Goal: Transaction & Acquisition: Purchase product/service

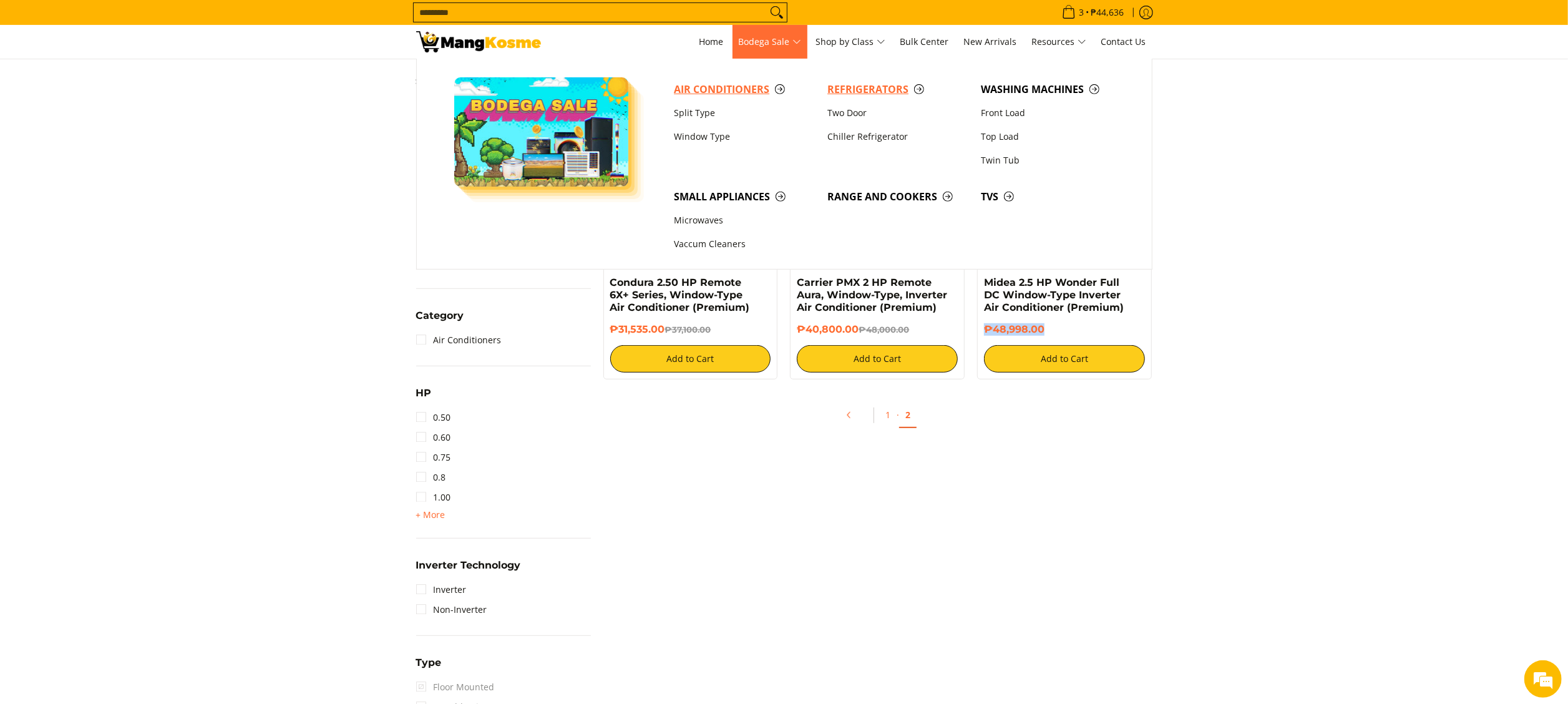
drag, startPoint x: 864, startPoint y: 93, endPoint x: 750, endPoint y: 80, distance: 114.7
click at [864, 92] on span "Refrigerators" at bounding box center [898, 89] width 141 height 16
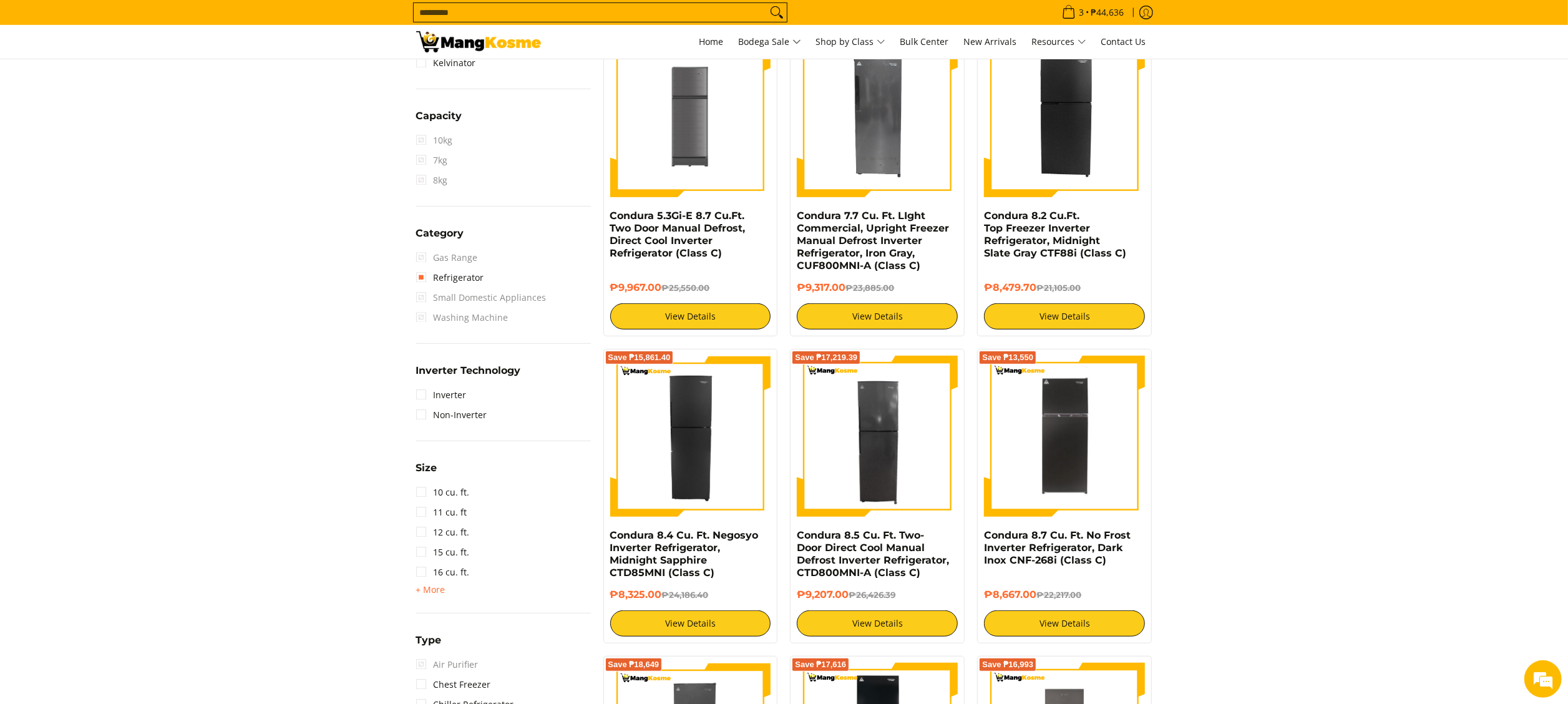
scroll to position [675, 0]
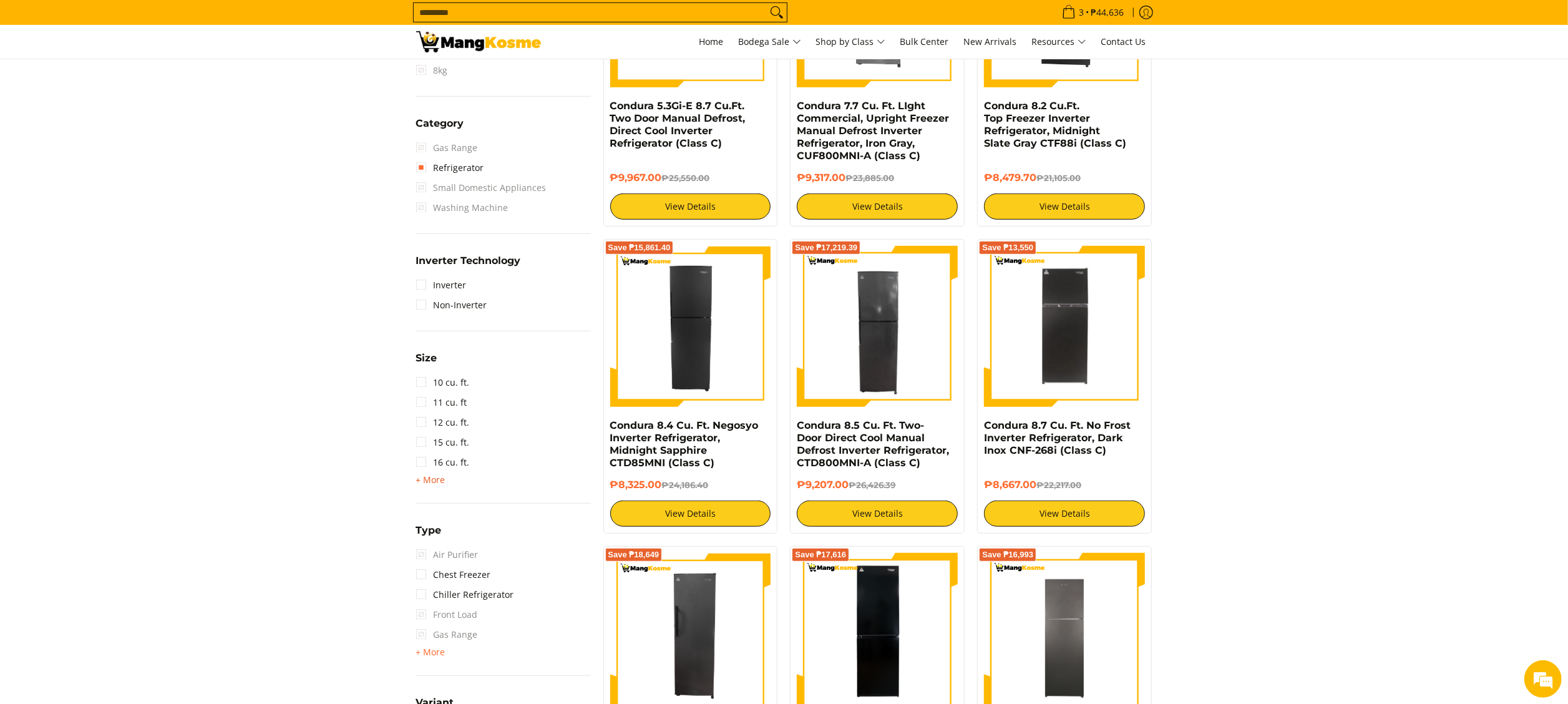
click at [443, 483] on div "10 cu. ft. 11 cu. ft 12 cu. ft. 15 cu. ft. 16 cu. ft. + More - Less 18 cu. ft. …" at bounding box center [504, 430] width 175 height 115
click at [436, 480] on span "+ More" at bounding box center [431, 480] width 29 height 10
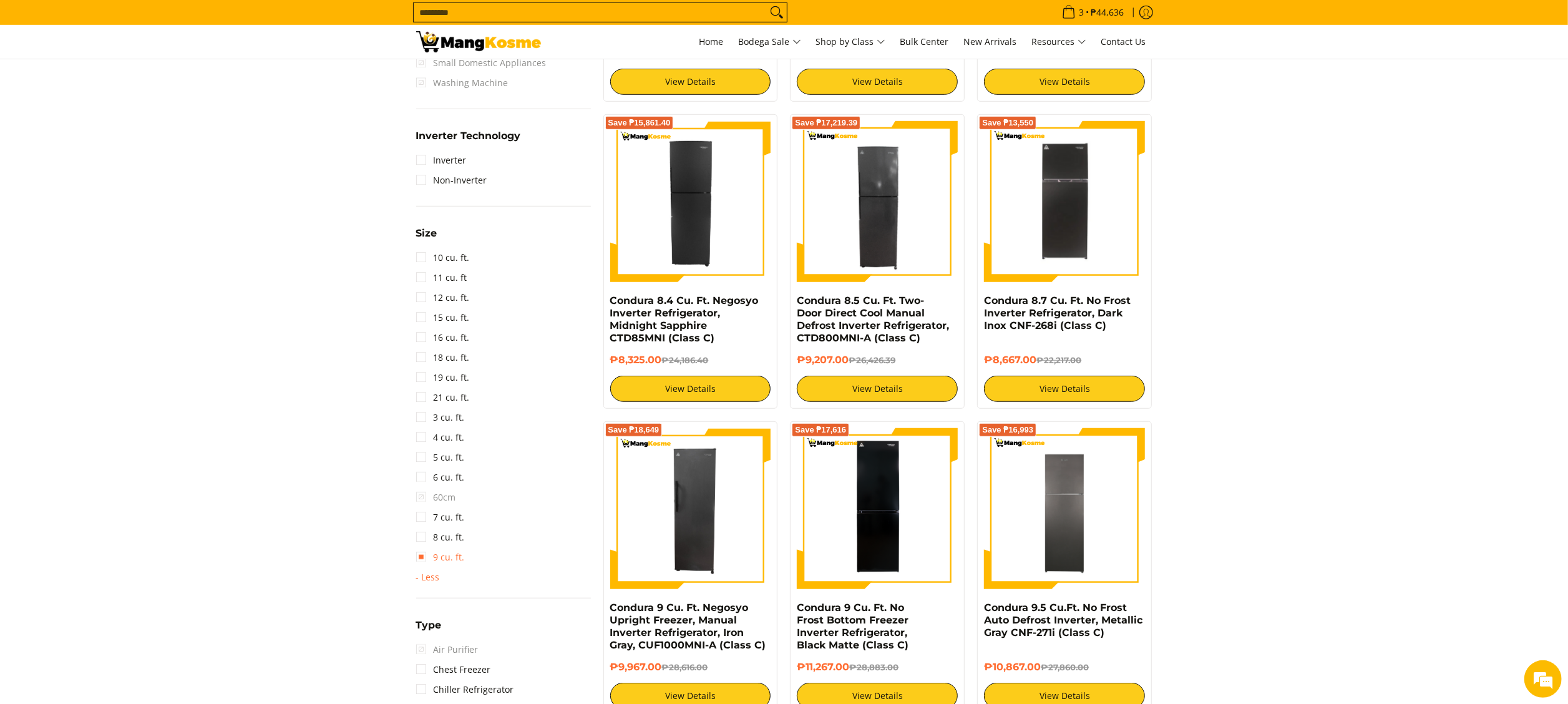
click at [440, 558] on link "9 cu. ft." at bounding box center [440, 558] width 49 height 20
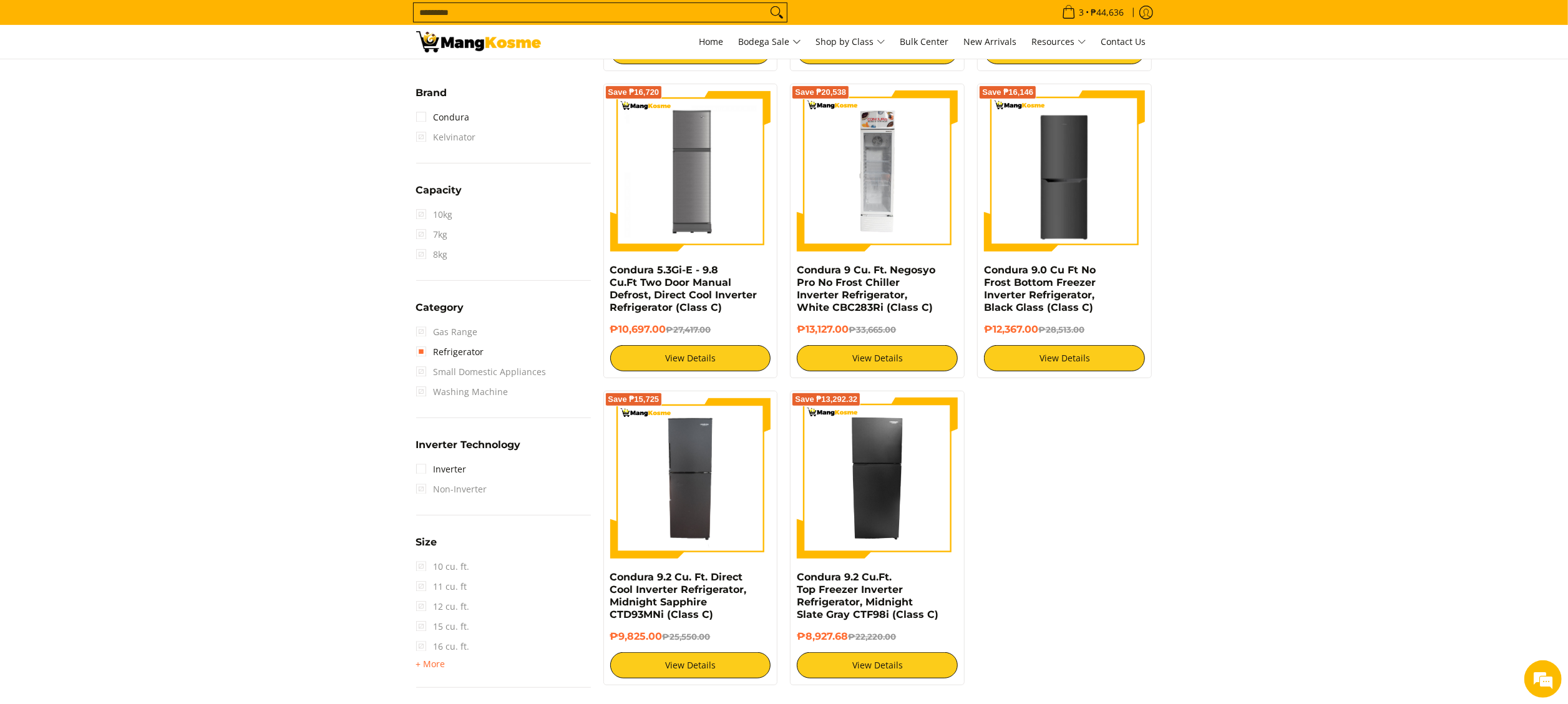
scroll to position [550, 0]
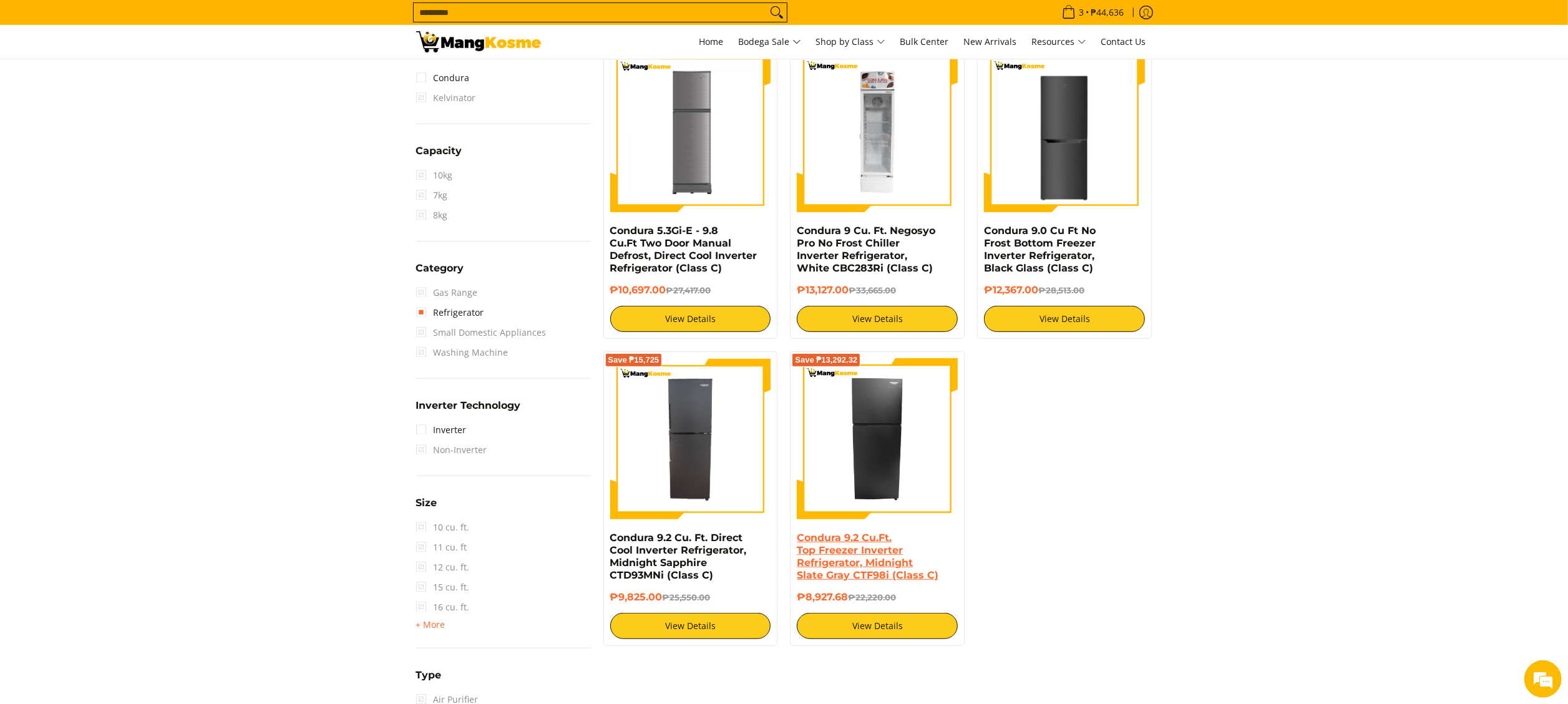
click at [852, 555] on link "Condura 9.2 Cu.Ft. Top Freezer Inverter Refrigerator, Midnight Slate Gray CTF98…" at bounding box center [868, 556] width 142 height 49
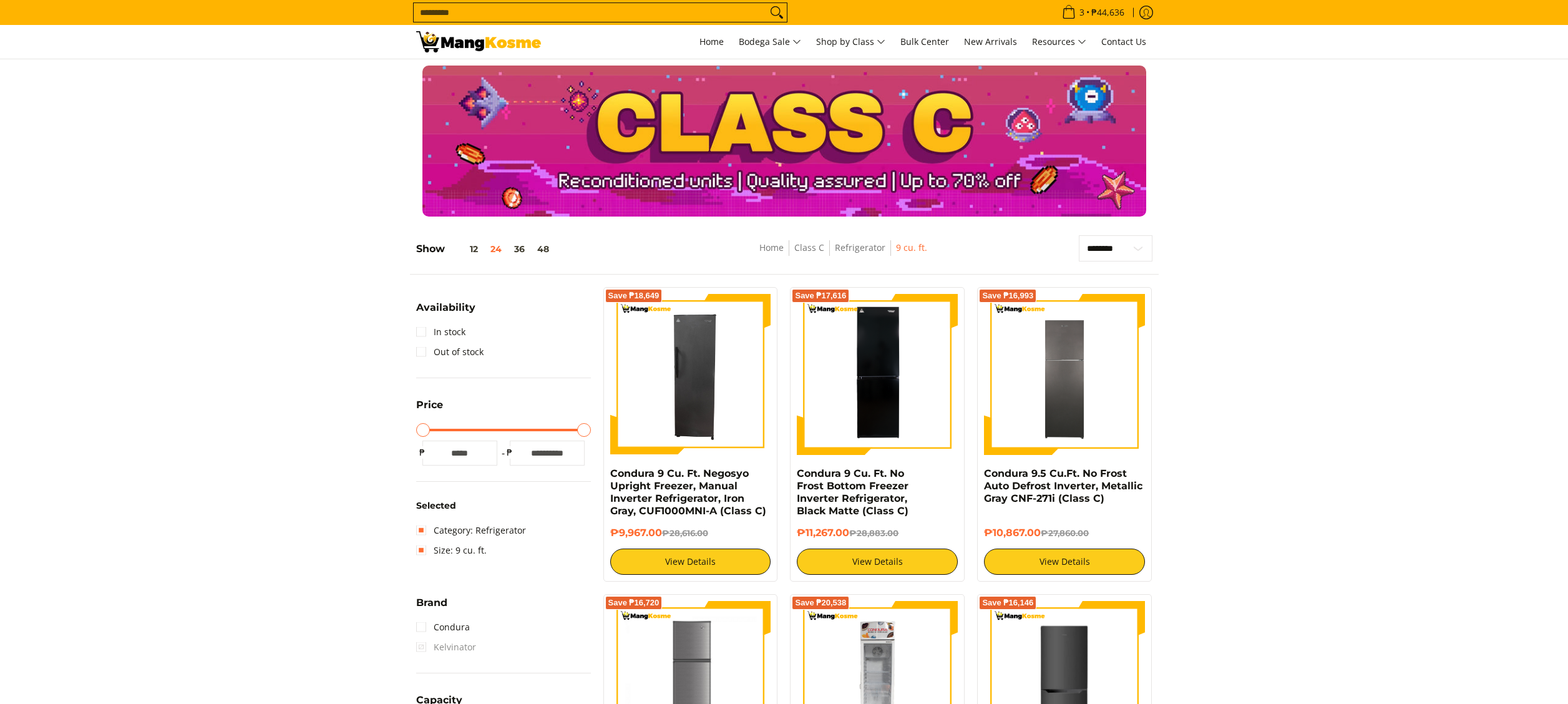
scroll to position [550, 0]
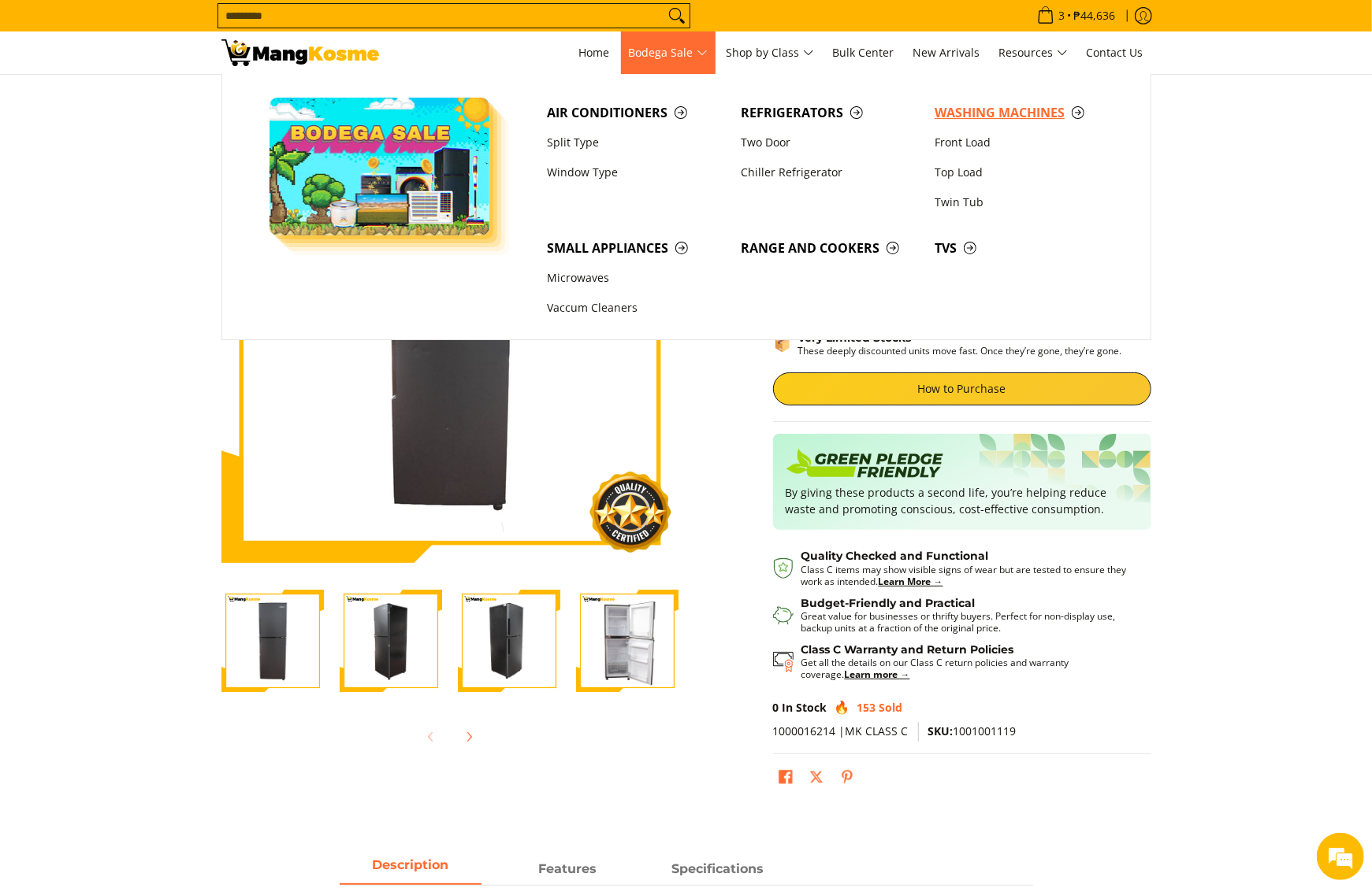
click at [953, 117] on span "Washing Machines" at bounding box center [1023, 112] width 178 height 20
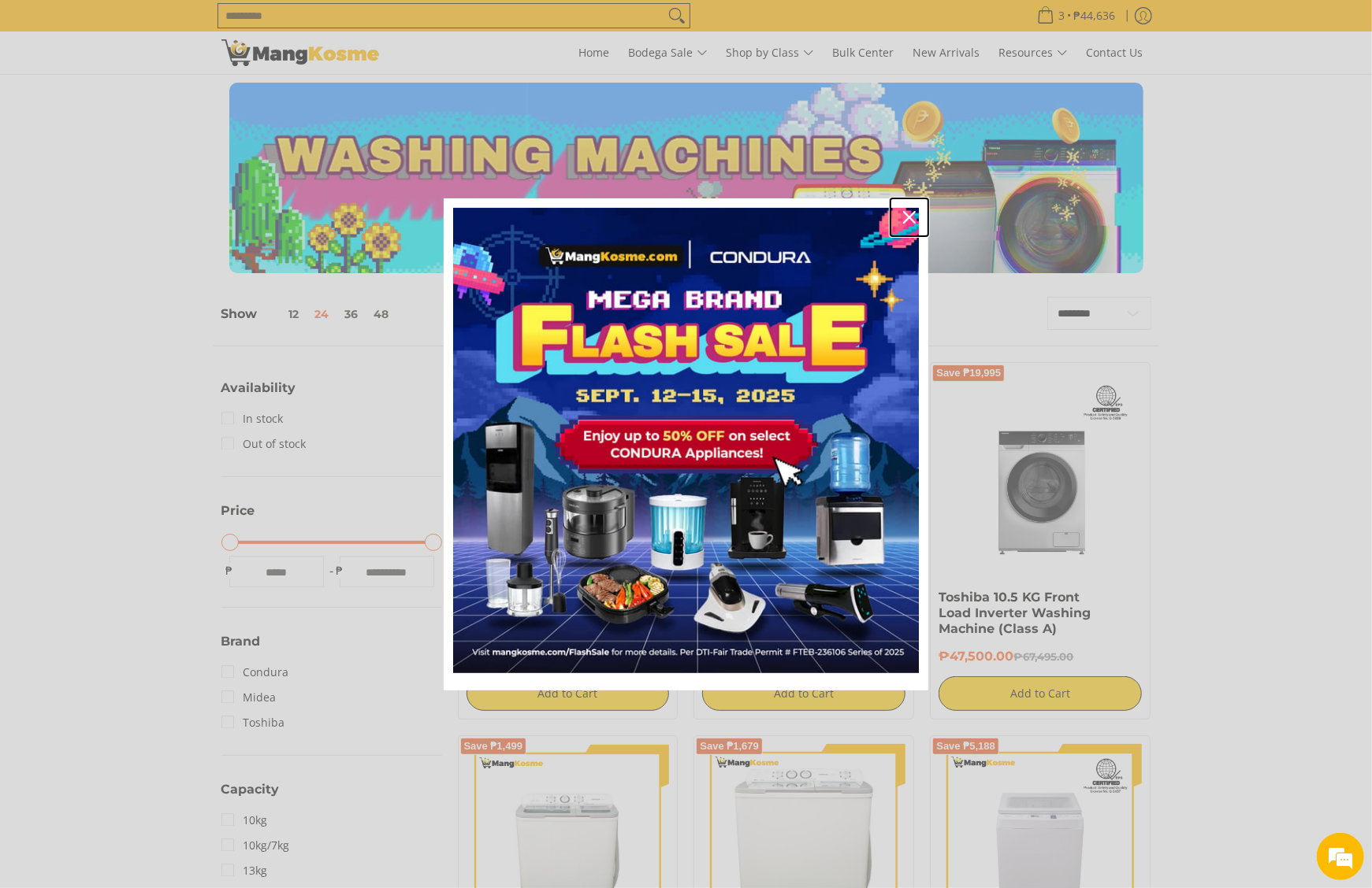
click at [916, 218] on div "Close" at bounding box center [909, 217] width 25 height 25
